Goal: Task Accomplishment & Management: Use online tool/utility

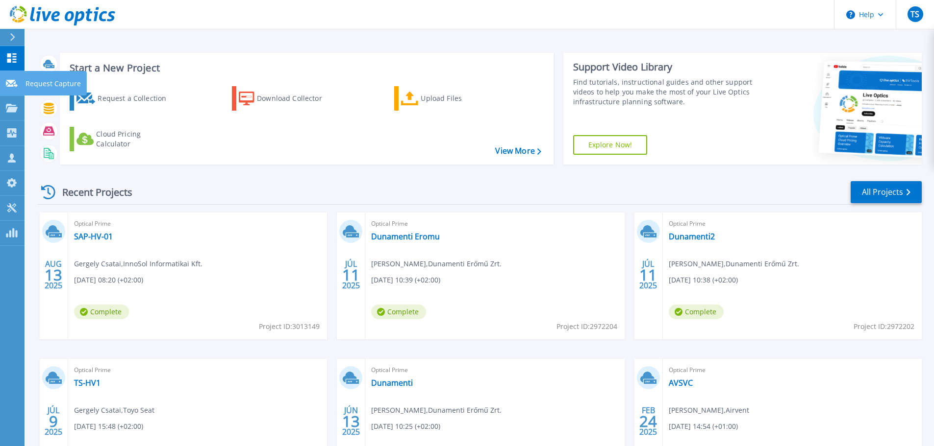
click at [13, 79] on div at bounding box center [12, 82] width 12 height 9
